Goal: Task Accomplishment & Management: Complete application form

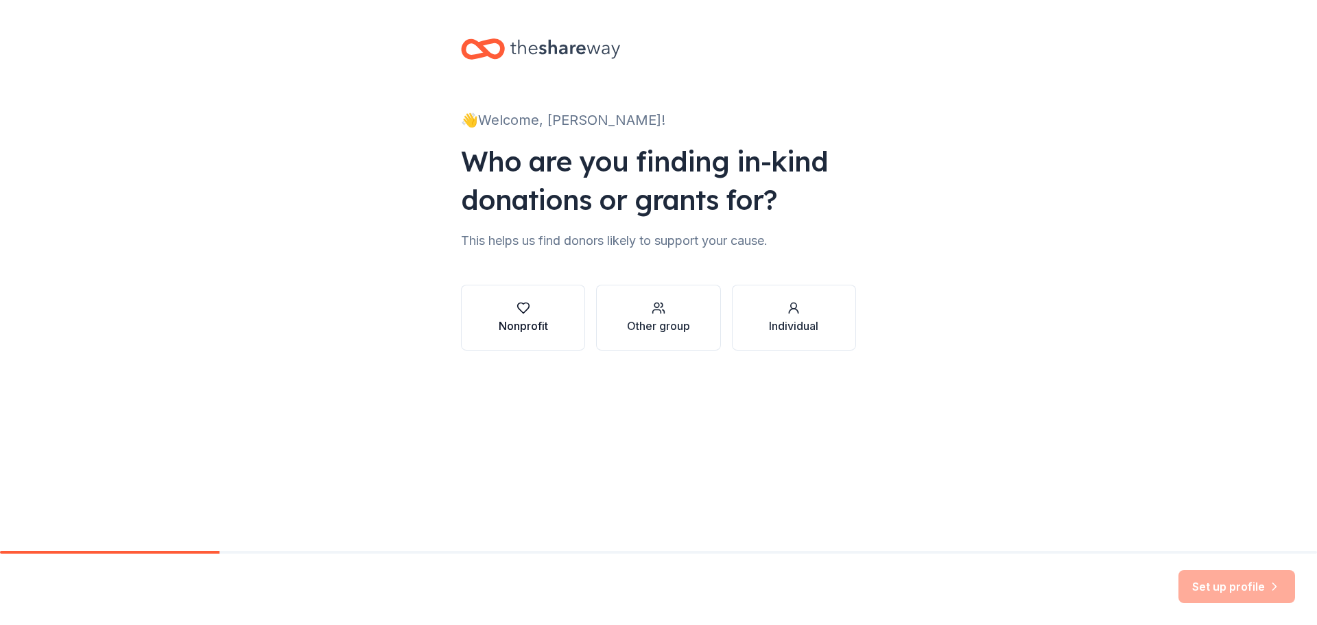
click at [531, 317] on div "Nonprofit" at bounding box center [523, 317] width 49 height 33
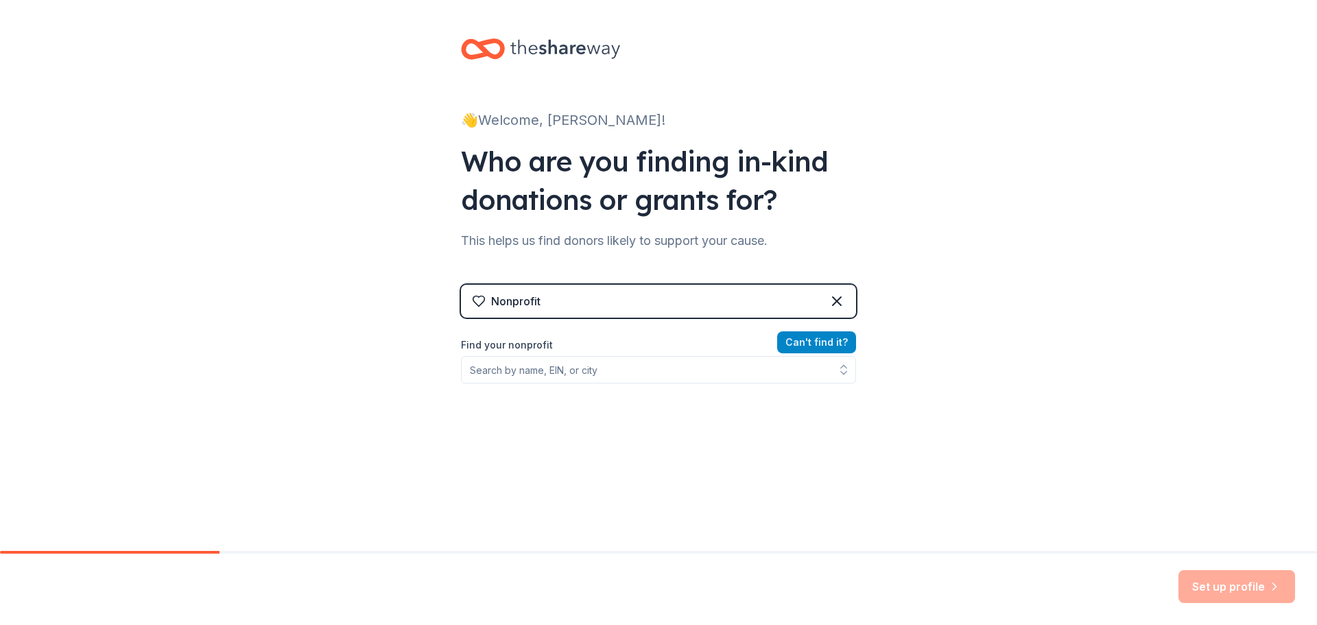
click at [800, 339] on button "Can ' t find it?" at bounding box center [816, 342] width 79 height 22
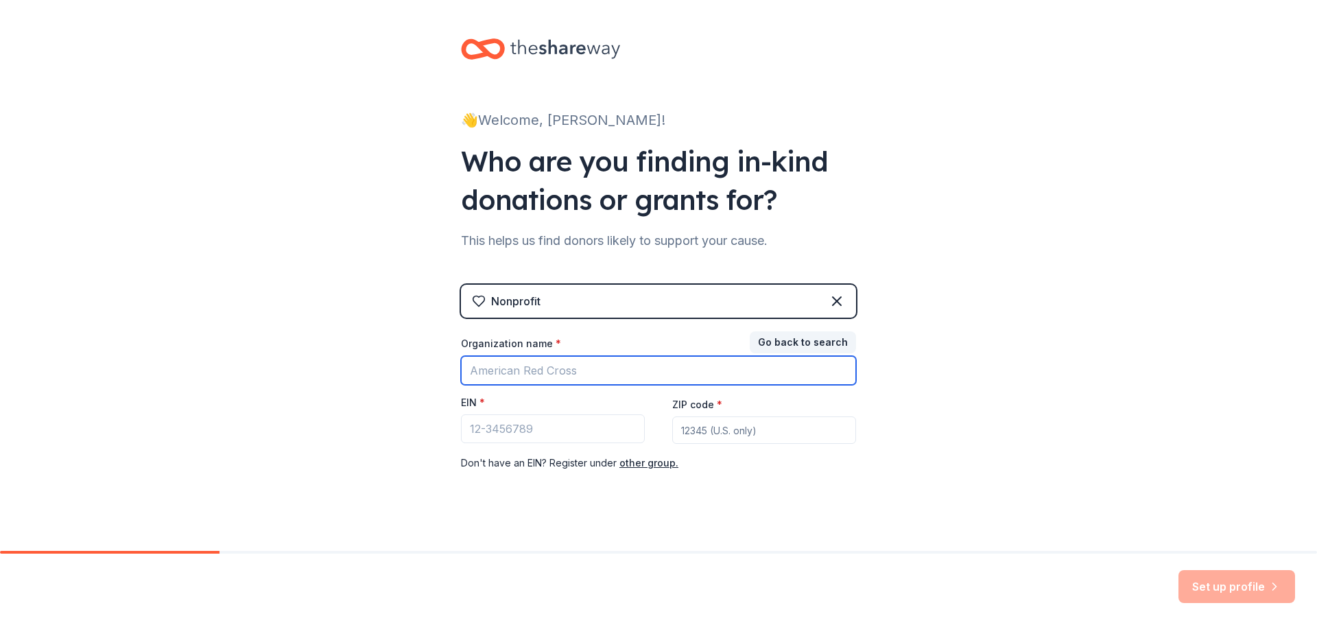
click at [475, 379] on input "Organization name *" at bounding box center [658, 370] width 395 height 29
type input "f"
type input "Forest Hills senior activity center"
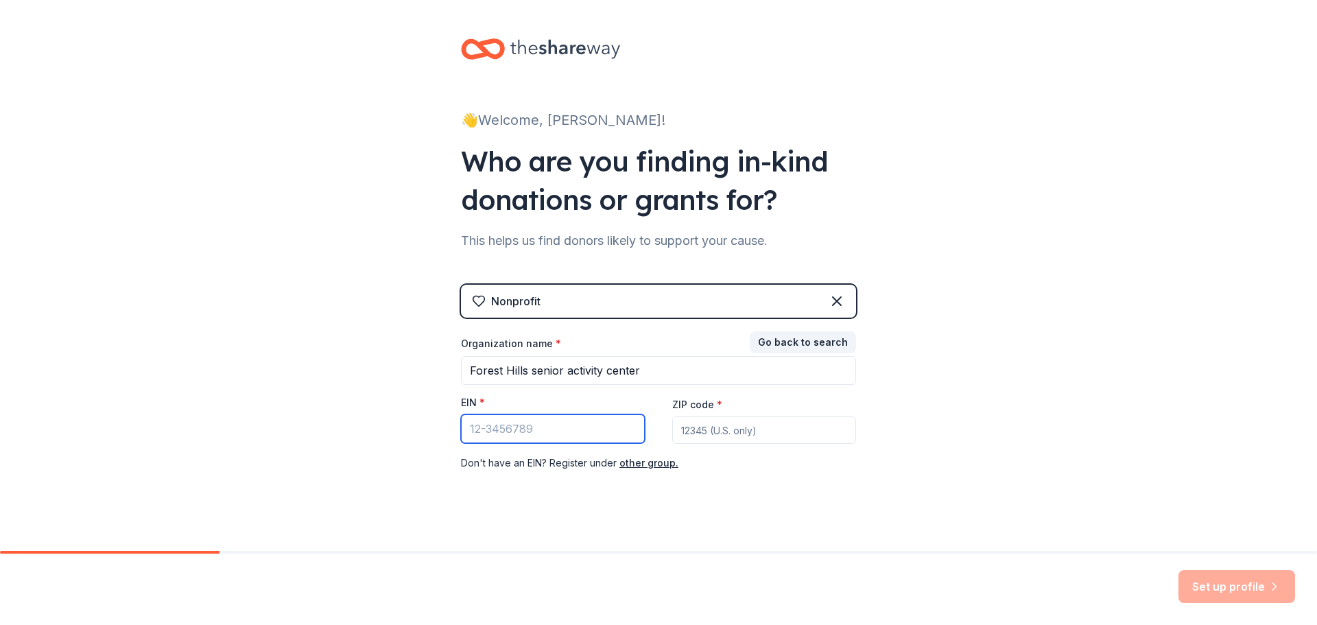
click at [527, 423] on input "EIN *" at bounding box center [553, 428] width 184 height 29
type input "76-520752"
click at [705, 433] on input "ZIP code *" at bounding box center [764, 429] width 184 height 27
type input "15956"
click at [994, 475] on div "👋 Welcome, [PERSON_NAME]! Who are you finding in-kind donations or grants for? …" at bounding box center [658, 282] width 1317 height 564
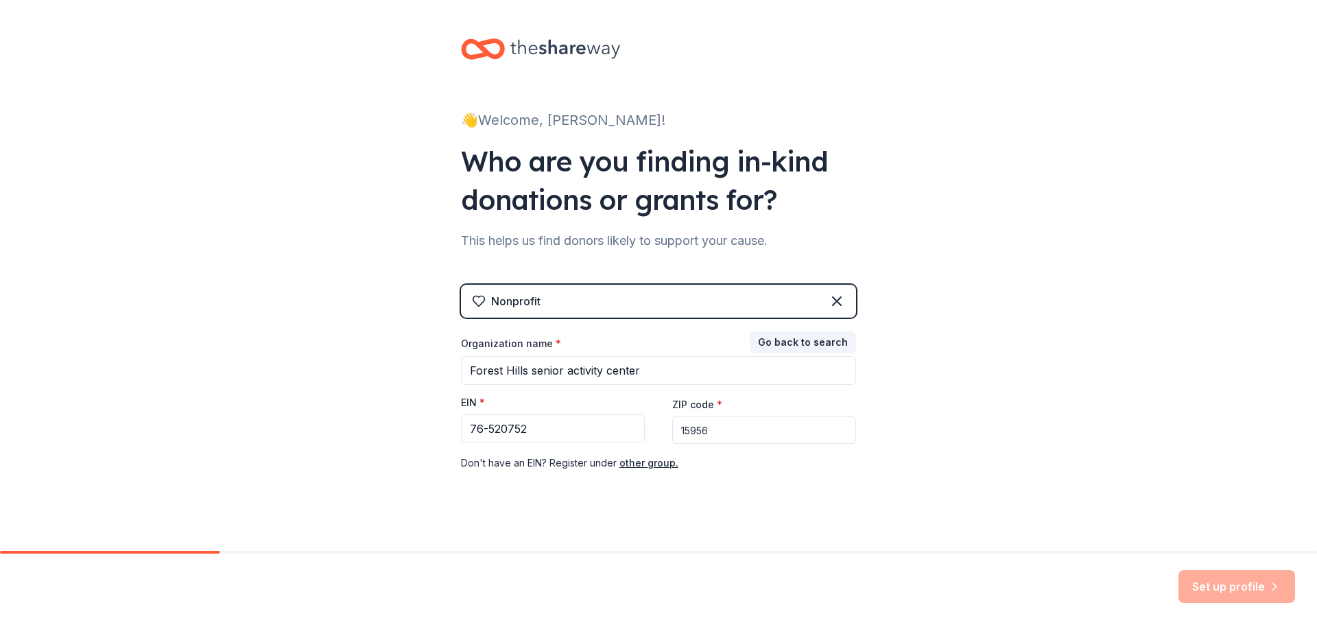
click at [610, 298] on div "Nonprofit" at bounding box center [658, 301] width 395 height 33
click at [837, 296] on icon at bounding box center [836, 301] width 16 height 16
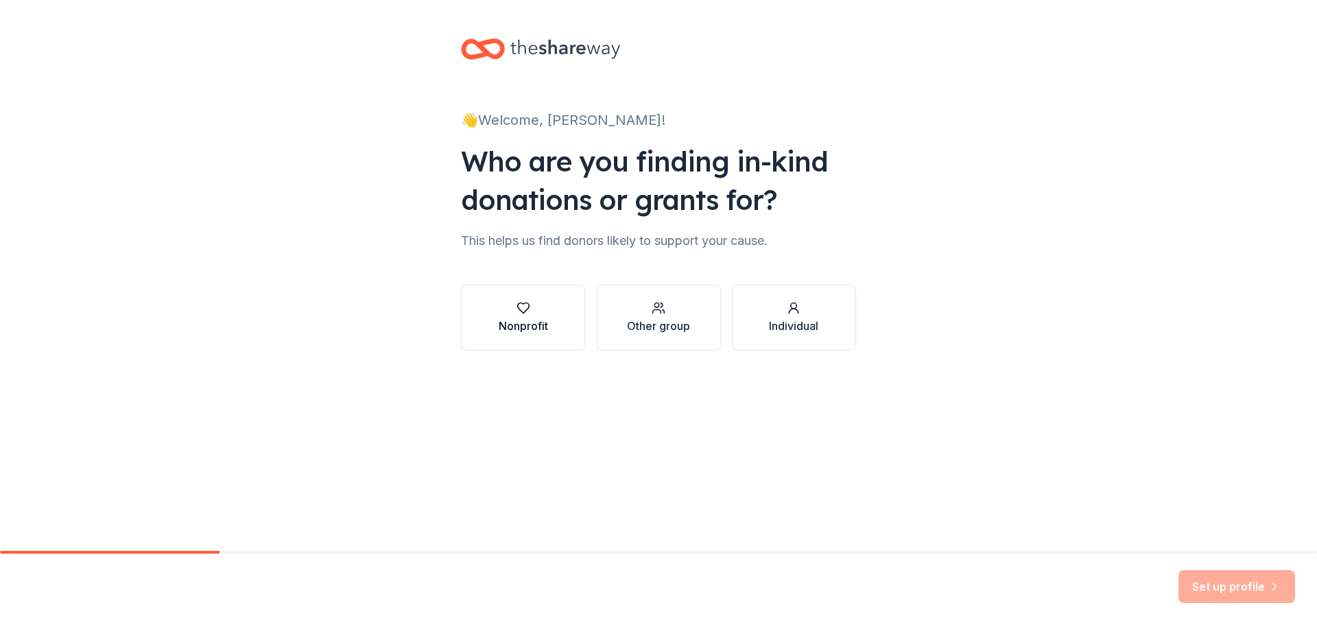
click at [545, 314] on div "button" at bounding box center [523, 308] width 49 height 14
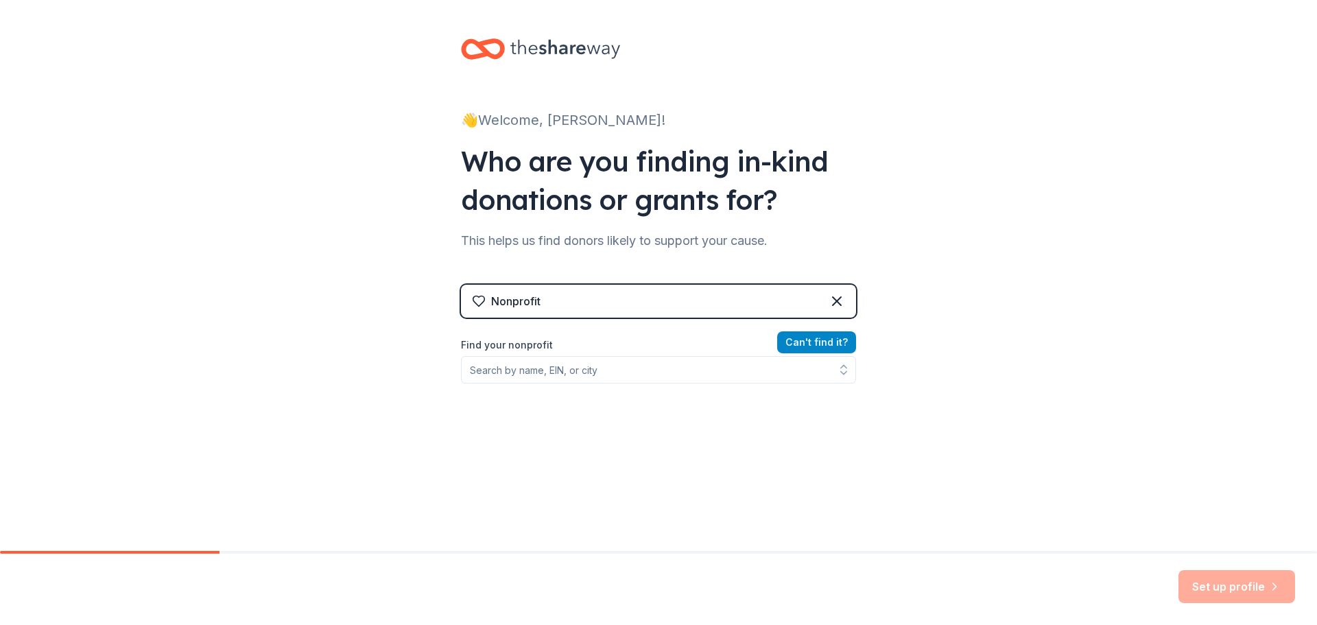
click at [844, 337] on button "Can ' t find it?" at bounding box center [816, 342] width 79 height 22
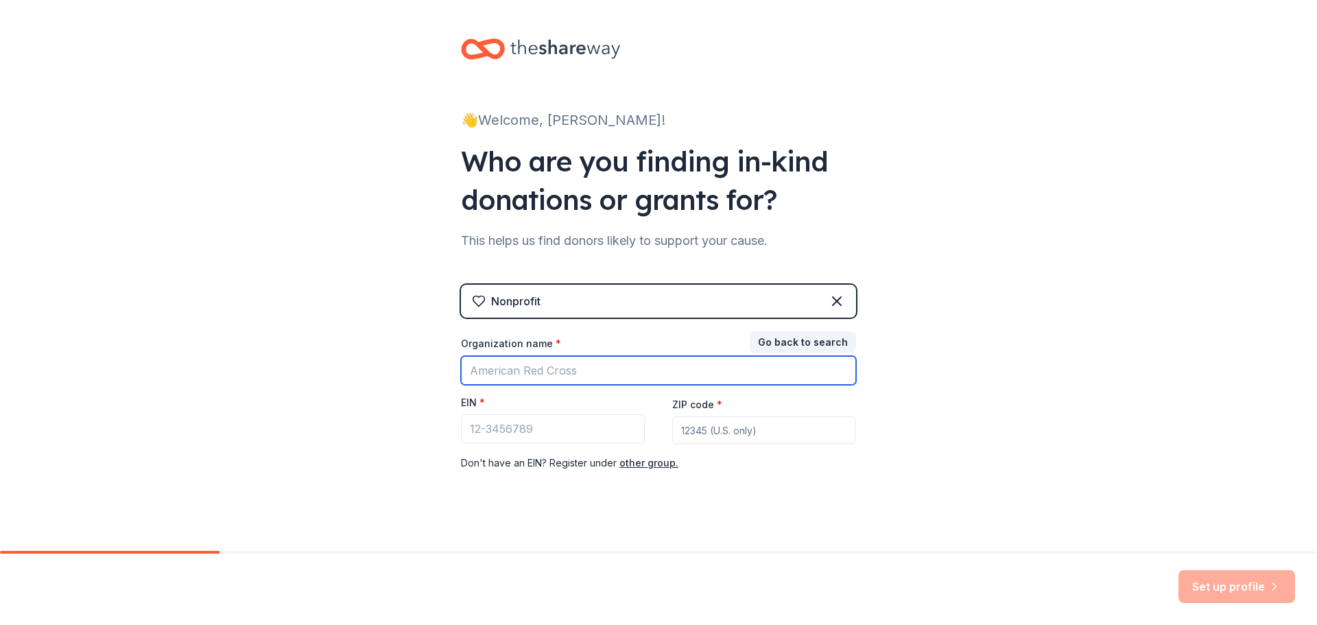
click at [499, 375] on input "Organization name *" at bounding box center [658, 370] width 395 height 29
type input "Forest Hills senior activity center"
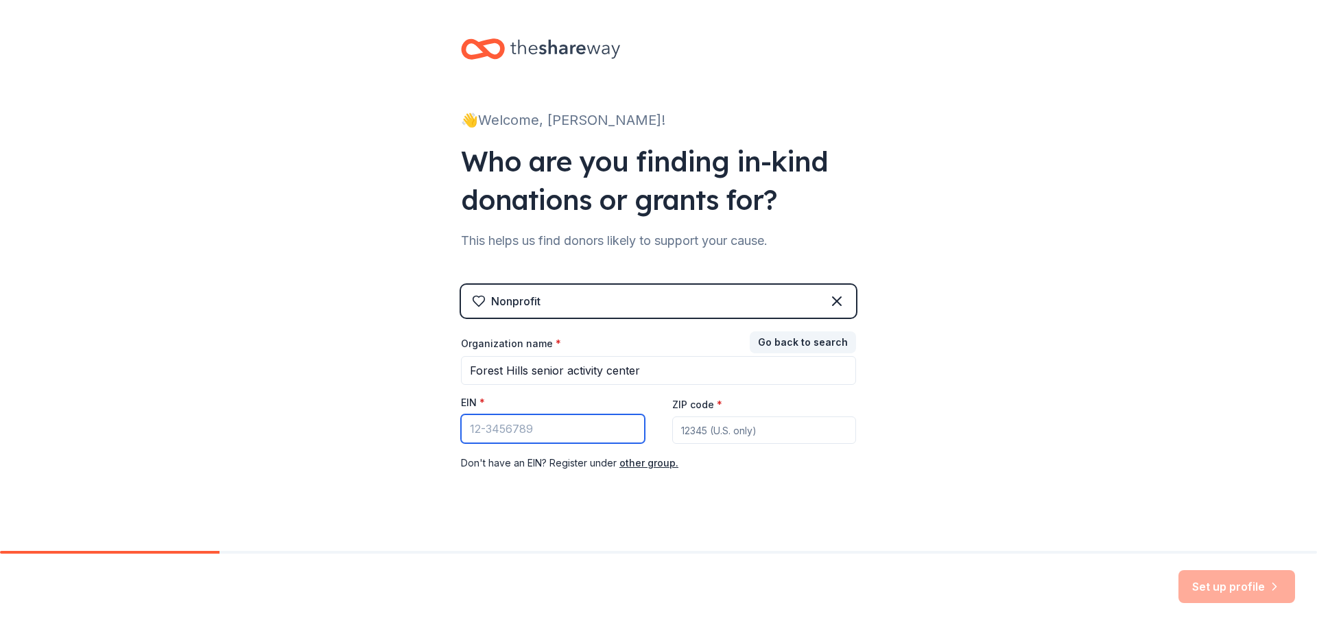
click at [513, 427] on input "EIN *" at bounding box center [553, 428] width 184 height 29
type input "76-520752"
drag, startPoint x: 710, startPoint y: 416, endPoint x: 704, endPoint y: 420, distance: 7.8
click at [708, 416] on div "ZIP code *" at bounding box center [764, 420] width 184 height 49
click at [704, 430] on input "ZIP code *" at bounding box center [764, 429] width 184 height 27
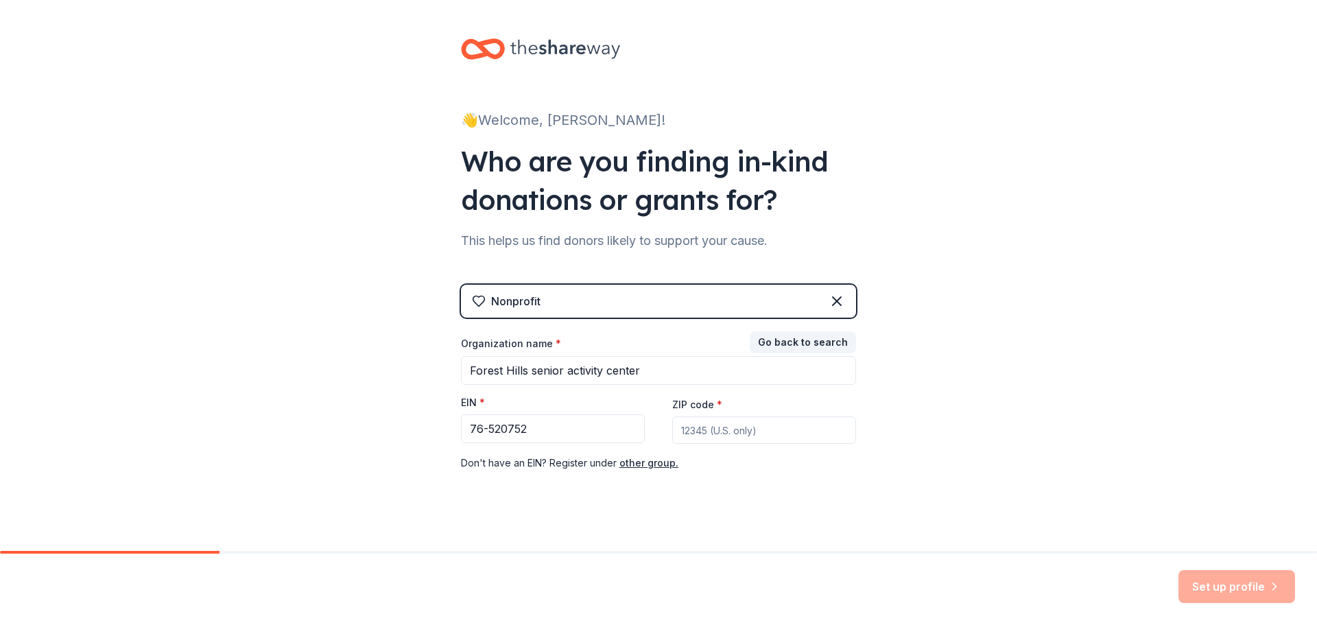
type input "15956"
click at [1236, 573] on div "Set up profile" at bounding box center [1236, 586] width 117 height 33
click at [1234, 588] on div "Set up profile" at bounding box center [1236, 586] width 117 height 33
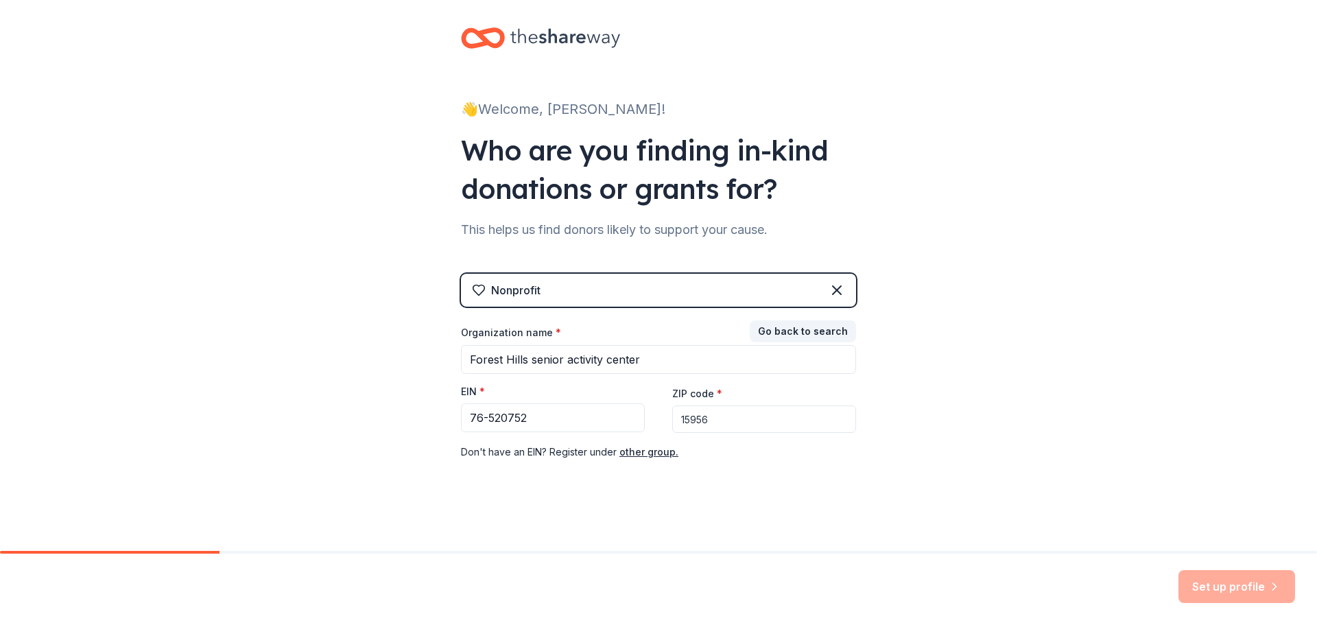
scroll to position [14, 0]
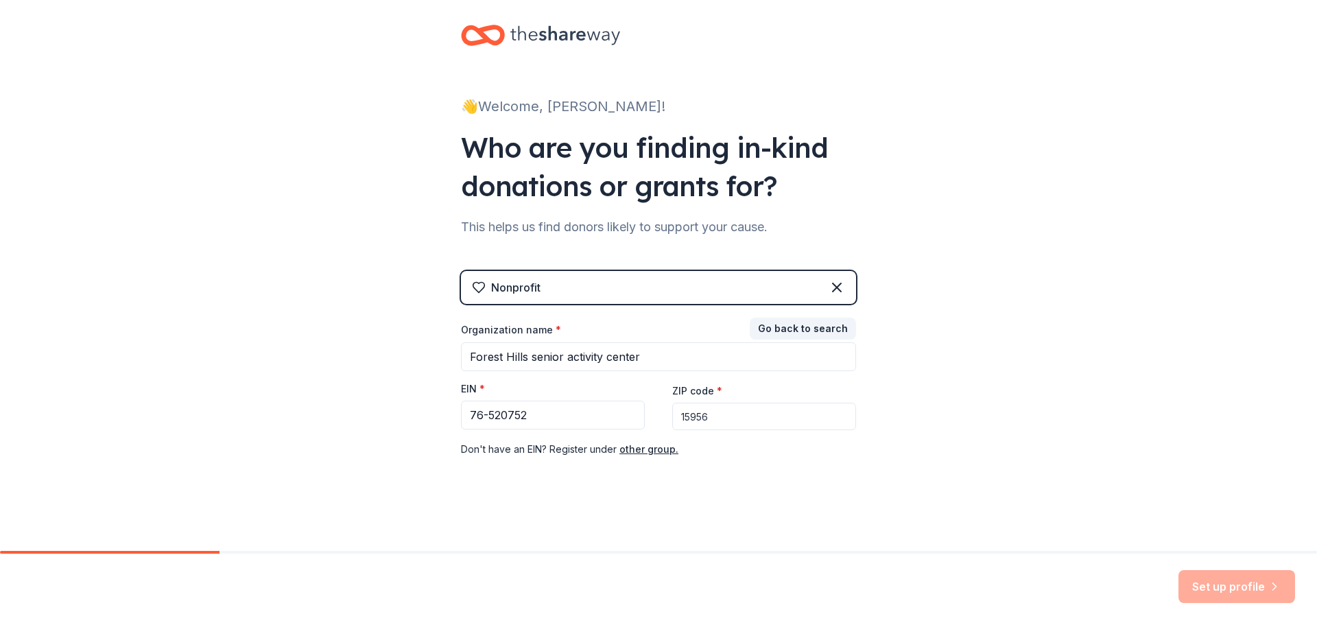
click at [1239, 577] on div "Set up profile" at bounding box center [1236, 586] width 117 height 33
click at [800, 324] on button "Go back to search" at bounding box center [803, 329] width 106 height 22
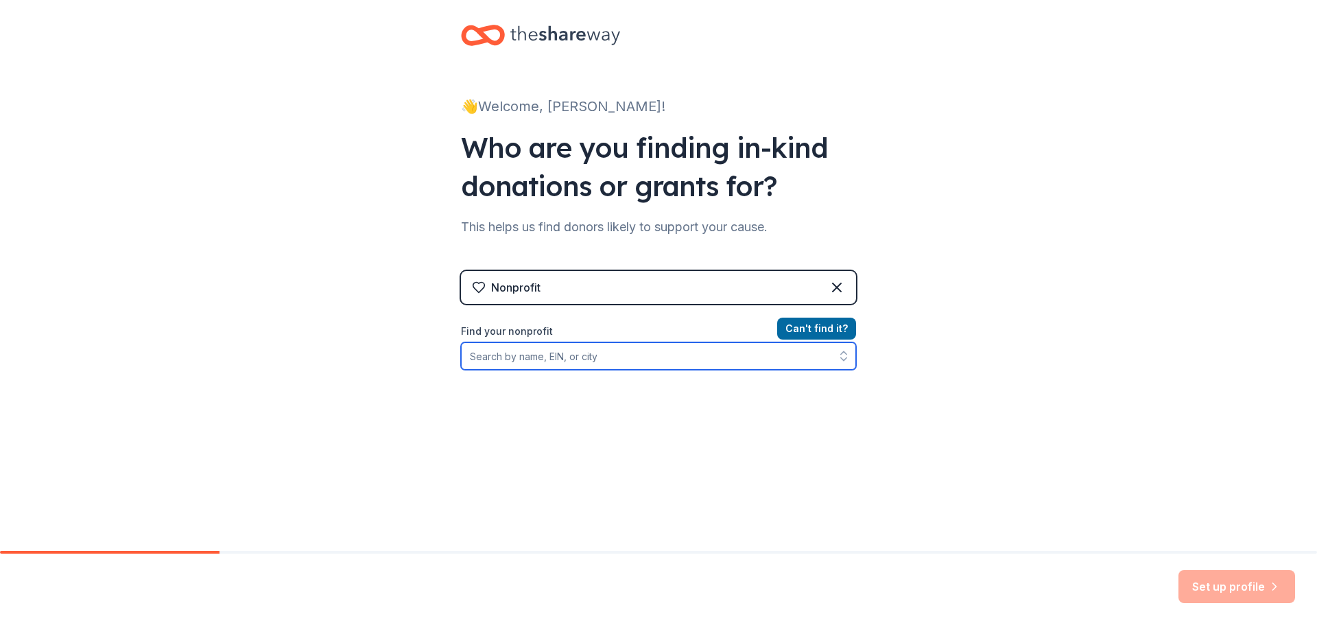
click at [497, 355] on input "Find your nonprofit" at bounding box center [658, 355] width 395 height 27
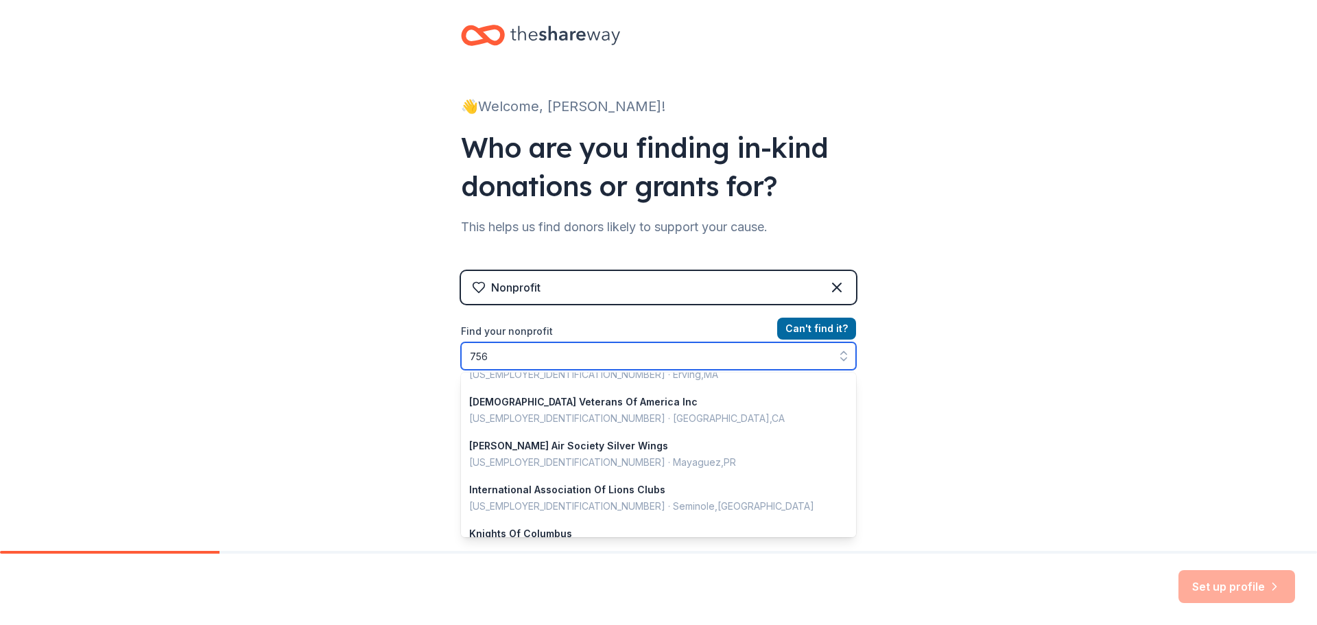
scroll to position [686, 0]
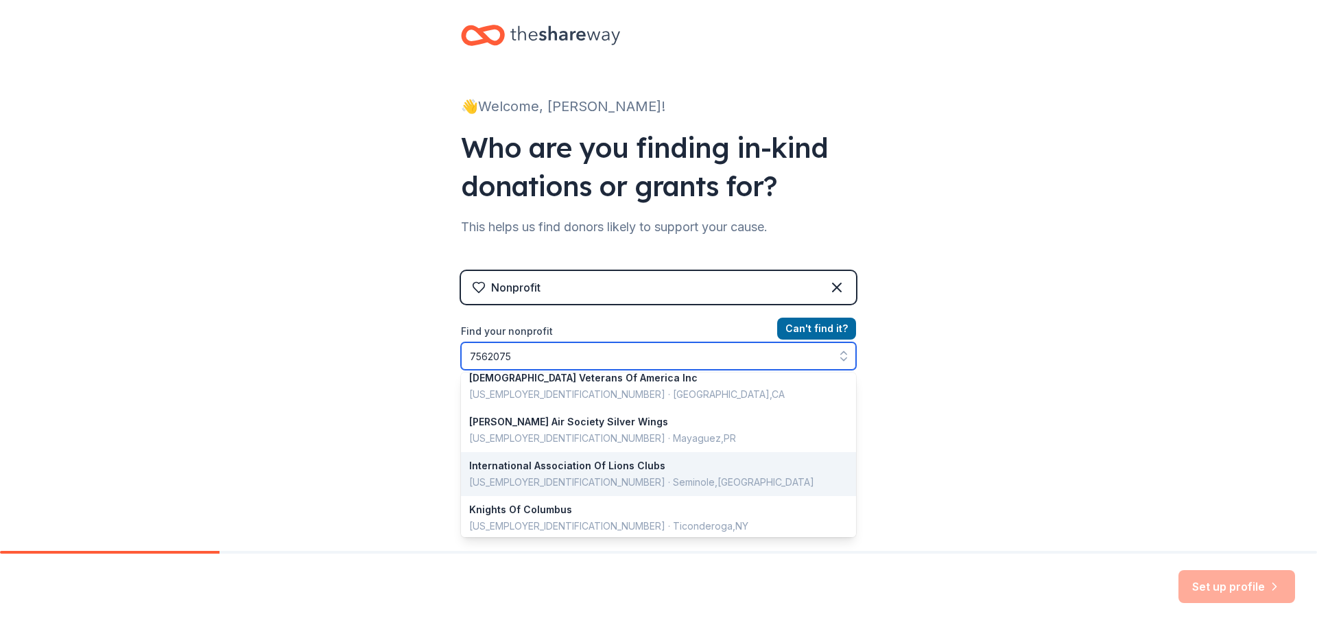
type input "75620752"
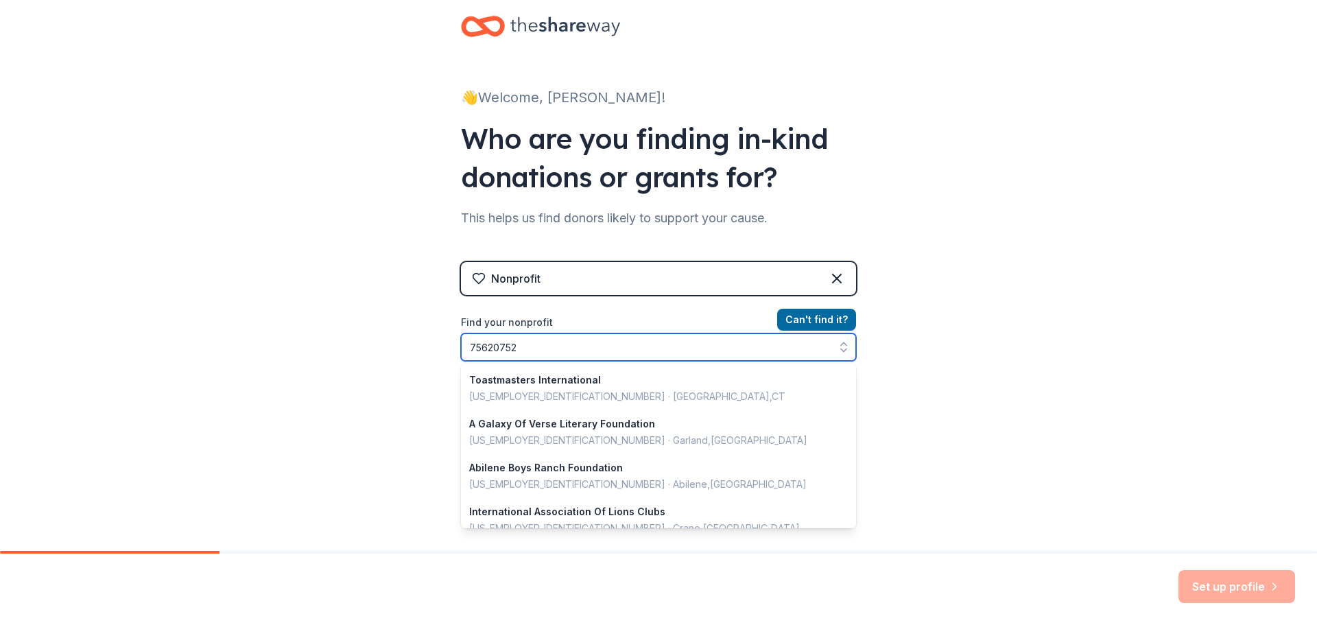
scroll to position [0, 0]
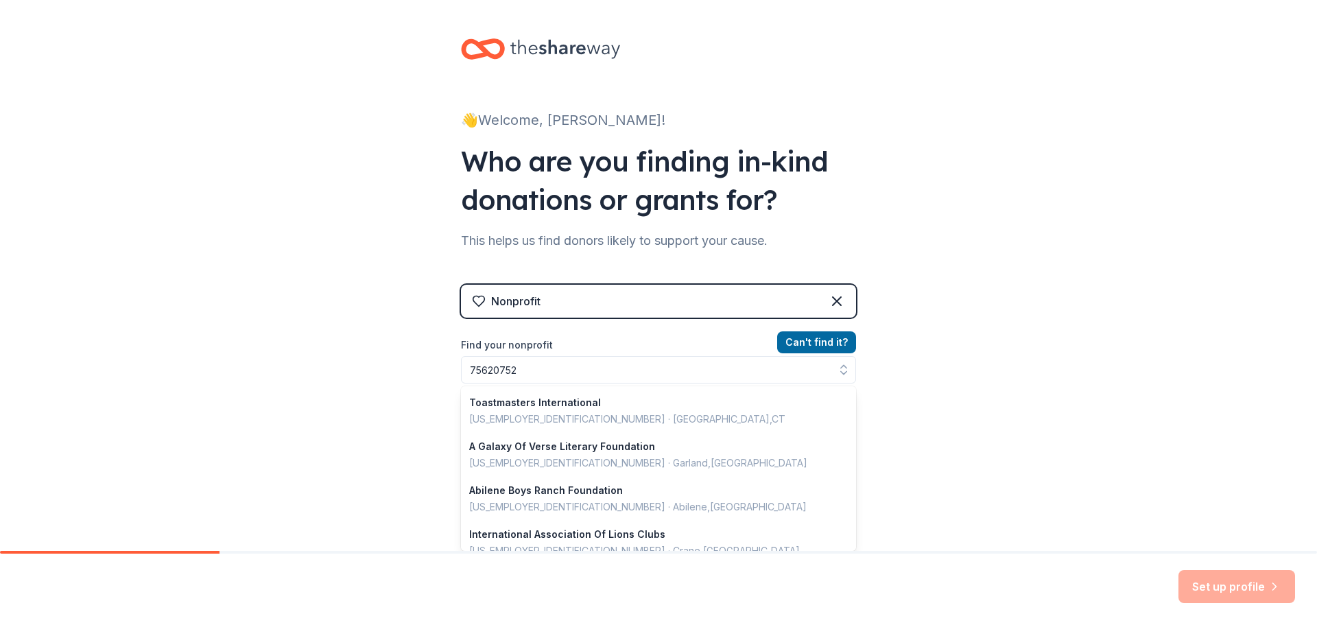
click at [935, 365] on div "👋 Welcome, [PERSON_NAME]! Who are you finding in-kind donations or grants for? …" at bounding box center [658, 293] width 1317 height 586
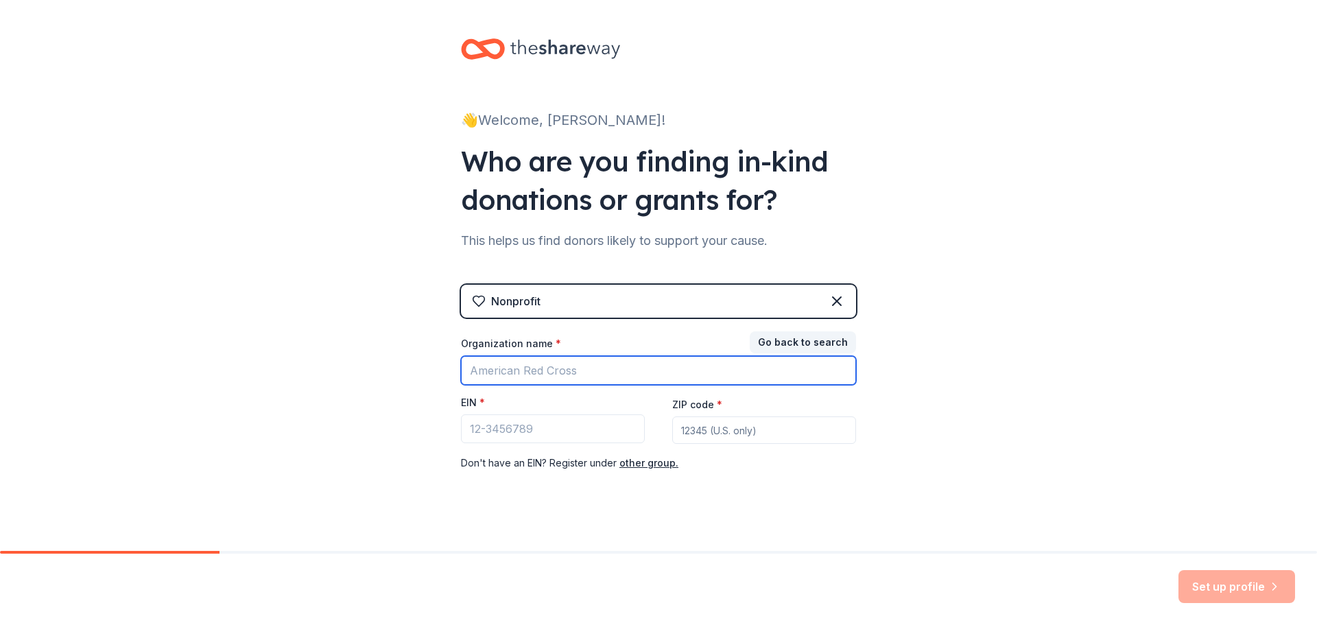
click at [479, 370] on input "Organization name *" at bounding box center [658, 370] width 395 height 29
type input "Forest Hills senior activity center"
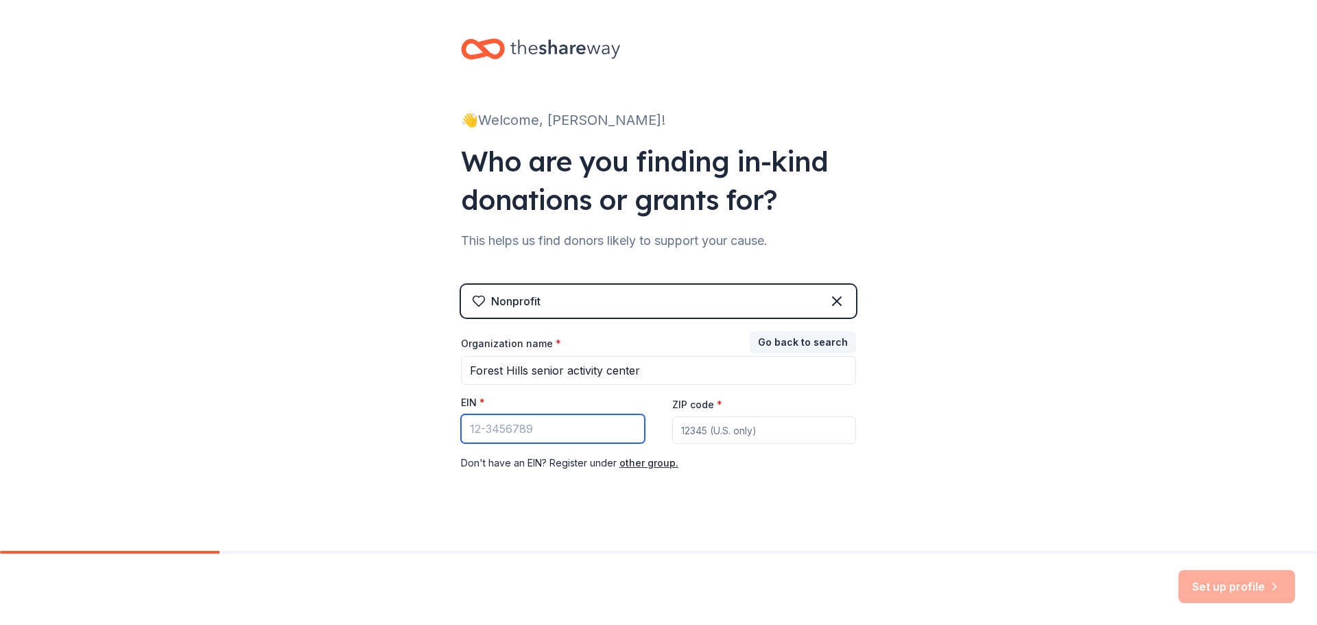
click at [499, 433] on input "EIN *" at bounding box center [553, 428] width 184 height 29
type input "76-520752"
click at [733, 431] on input "ZIP code *" at bounding box center [764, 429] width 184 height 27
type input "15956"
click at [1257, 579] on div "Set up profile" at bounding box center [1236, 586] width 117 height 33
